Goal: Complete application form

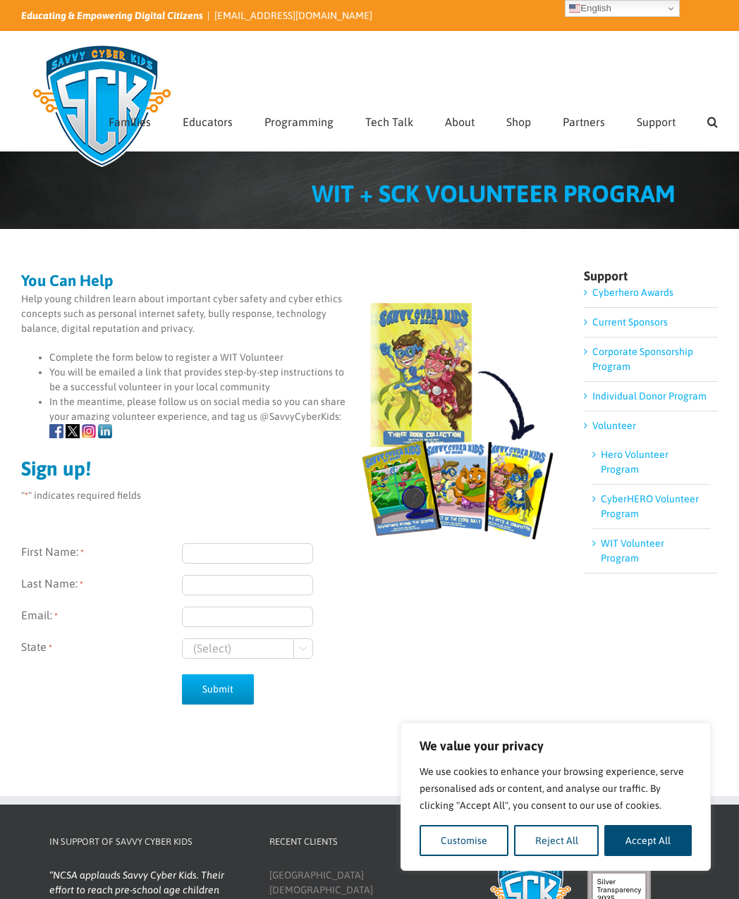
drag, startPoint x: 223, startPoint y: 539, endPoint x: 221, endPoint y: 550, distance: 11.6
click at [223, 539] on div "First Name: * Last Name: * Email: * State * (Select) Georgia Wisconsin " at bounding box center [288, 588] width 535 height 142
click at [216, 559] on input "First Name: *" at bounding box center [247, 553] width 131 height 20
type input "Bree"
type input "Gahagan"
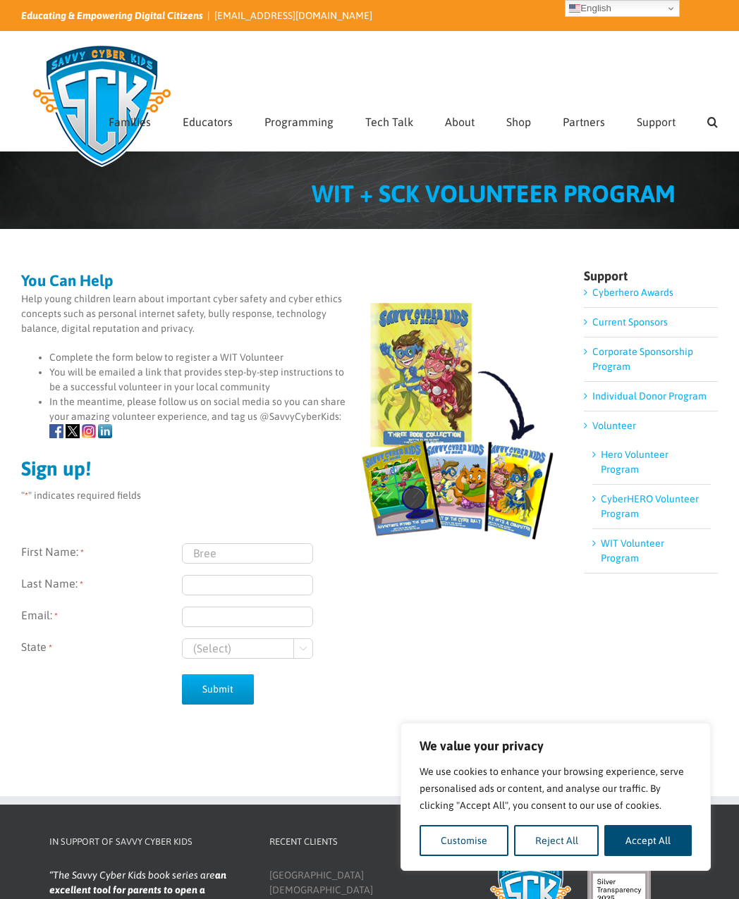
type input "bgahagan@wbmi.com"
select select "Wisconsin"
click at [267, 614] on input "bgahagan@wbmi.com" at bounding box center [247, 617] width 131 height 20
click at [267, 612] on input "bgahagan@wbmi.com" at bounding box center [247, 617] width 131 height 20
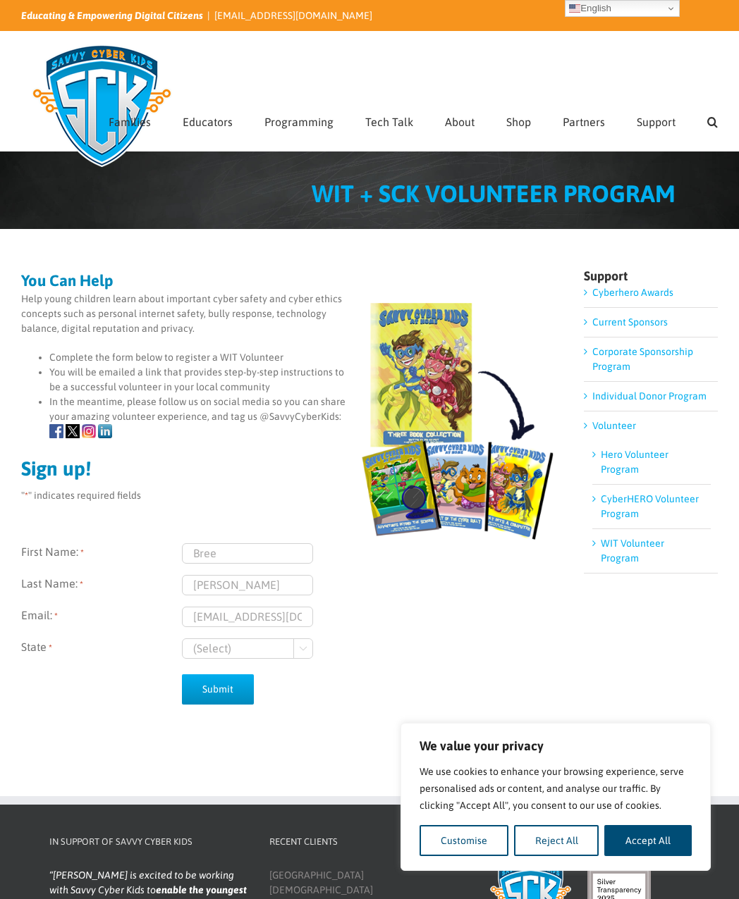
click at [220, 615] on input "bgahagan@wbmi.com" at bounding box center [247, 617] width 131 height 20
click at [219, 615] on input "bgahagan@wbmi.com" at bounding box center [247, 617] width 131 height 20
type input "bree.gahagan@outlook.com"
click at [368, 635] on div "First Name: * Bree Last Name: * Gahagan Email: * bree.gahagan@outlook.com State…" at bounding box center [288, 601] width 535 height 116
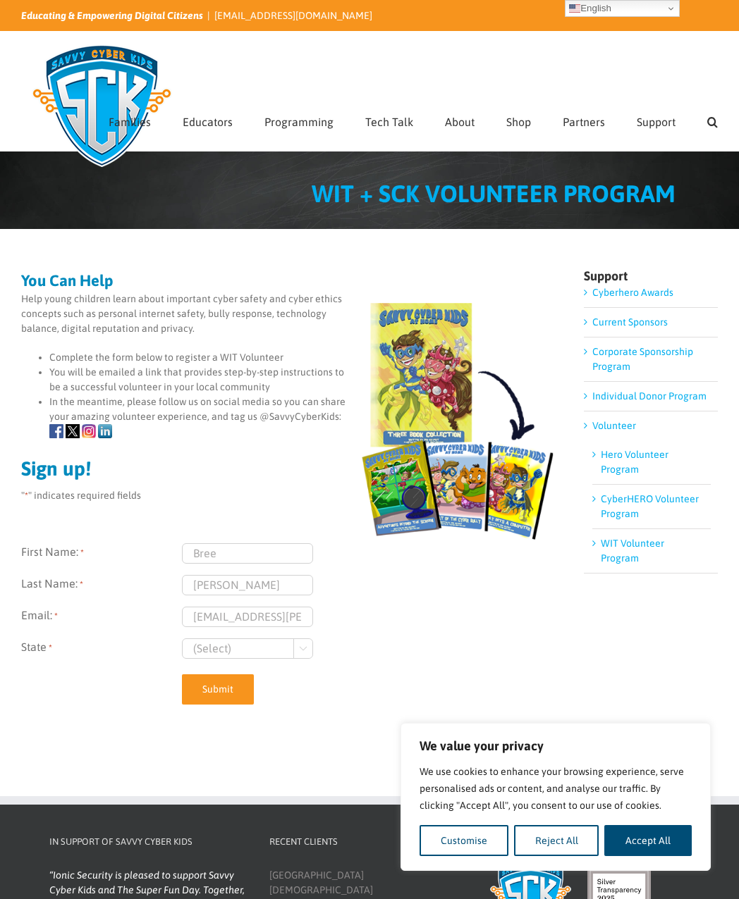
click at [214, 691] on input "Submit" at bounding box center [218, 689] width 72 height 30
click at [565, 834] on button "Reject All" at bounding box center [556, 840] width 85 height 31
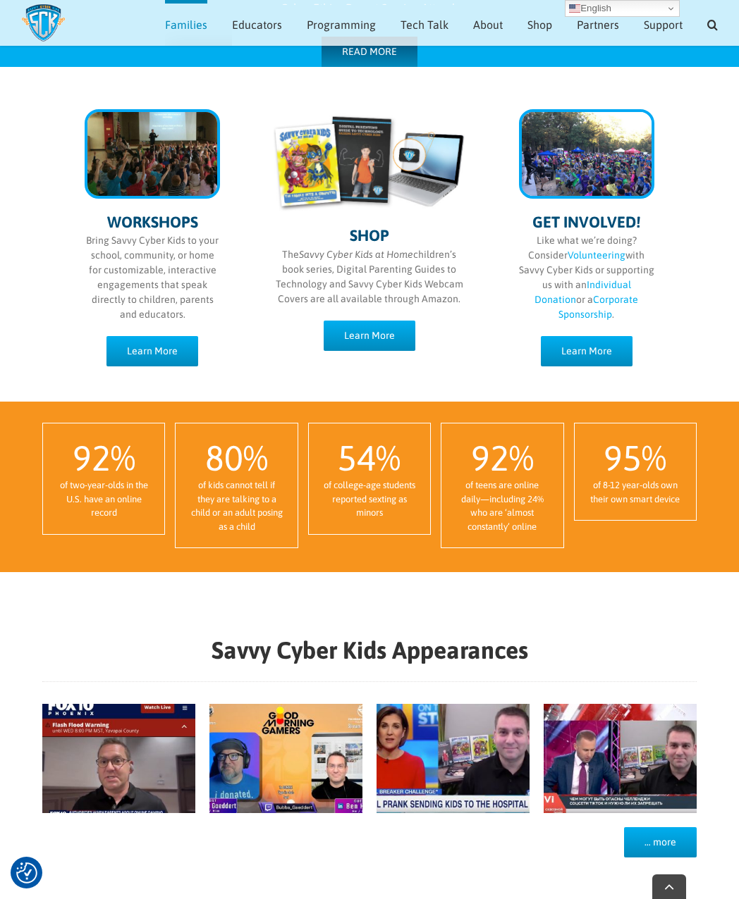
scroll to position [715, 0]
